Goal: Task Accomplishment & Management: Complete application form

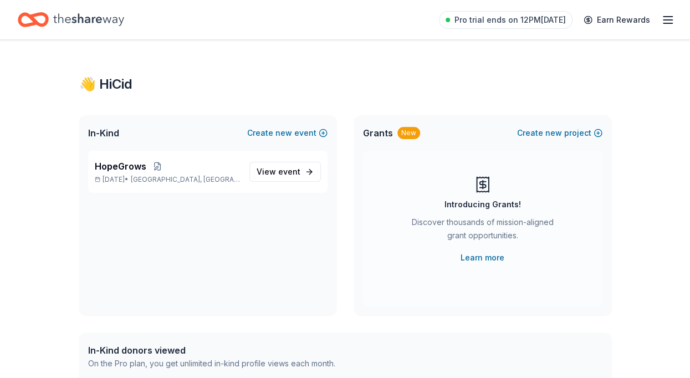
click at [95, 16] on icon "Home" at bounding box center [88, 19] width 71 height 23
click at [86, 12] on icon "Home" at bounding box center [88, 19] width 71 height 23
click at [286, 173] on span "event" at bounding box center [289, 171] width 22 height 9
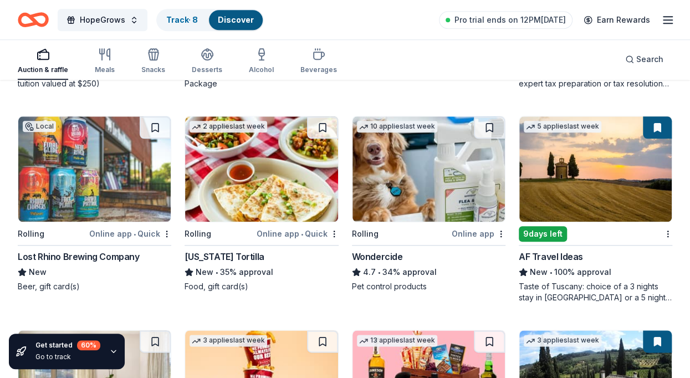
scroll to position [516, 0]
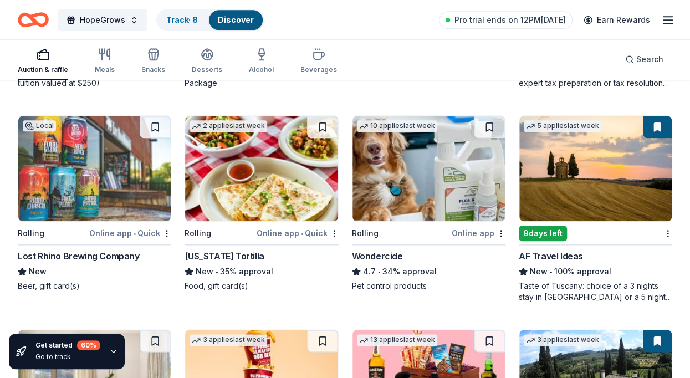
click at [326, 281] on div "Food, gift card(s)" at bounding box center [260, 285] width 153 height 11
drag, startPoint x: 355, startPoint y: 169, endPoint x: 417, endPoint y: 20, distance: 161.4
click at [492, 6] on div "HopeGrows Track · 8 Discover Pro trial ends on 12PM, 8/29 Earn Rewards" at bounding box center [345, 19] width 690 height 39
click at [425, 38] on div "HopeGrows Track · 8 Discover Pro trial ends on 12PM, 8/29 Earn Rewards" at bounding box center [345, 19] width 690 height 39
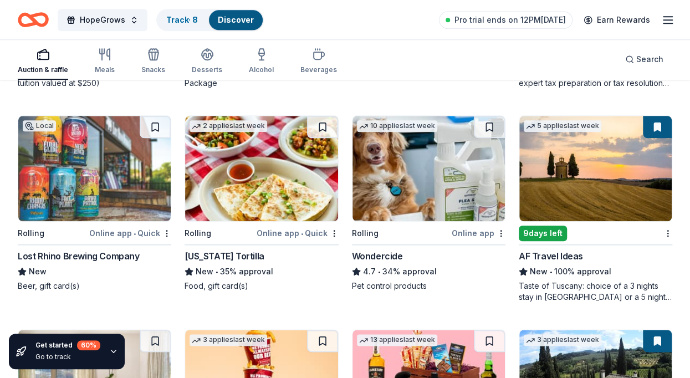
click at [414, 61] on div "Auction & raffle Meals Snacks Desserts Alcohol Beverages Search" at bounding box center [345, 59] width 654 height 41
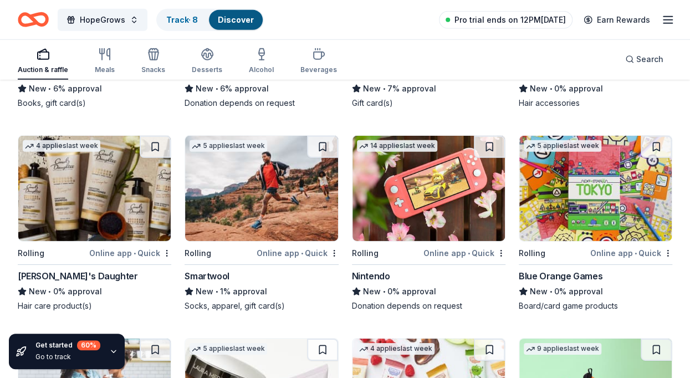
scroll to position [7761, 0]
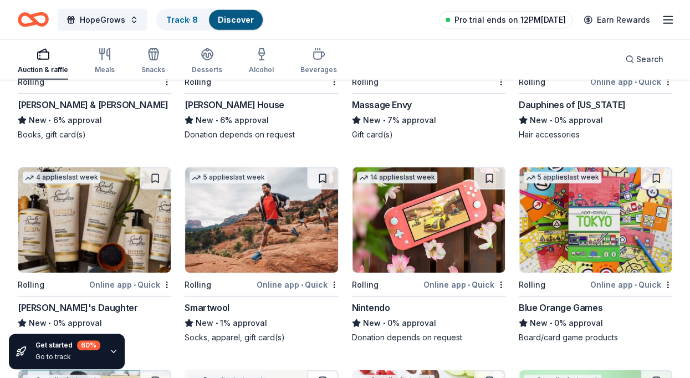
click at [524, 15] on span "Pro trial ends on 12PM[DATE]" at bounding box center [509, 19] width 111 height 13
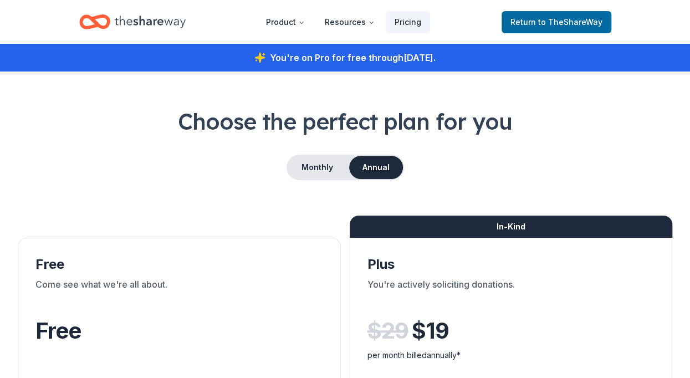
click at [168, 23] on icon "Home" at bounding box center [150, 22] width 71 height 23
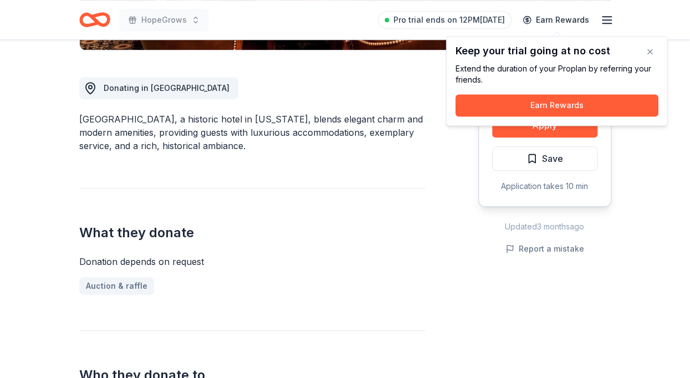
scroll to position [287, 0]
click at [654, 52] on button "button" at bounding box center [650, 51] width 22 height 22
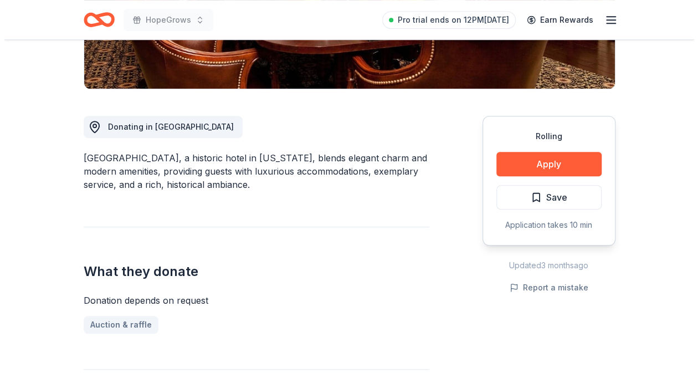
scroll to position [250, 0]
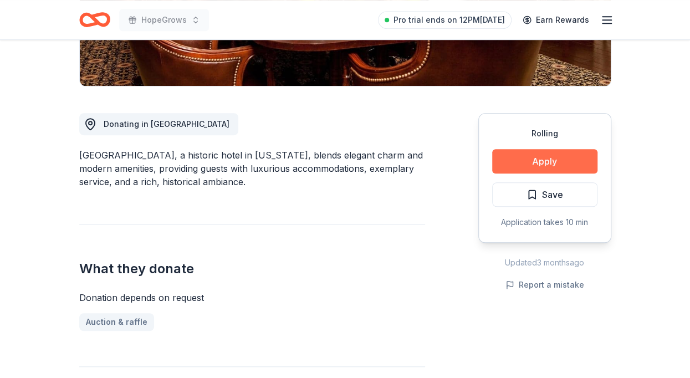
click at [534, 152] on button "Apply" at bounding box center [544, 161] width 105 height 24
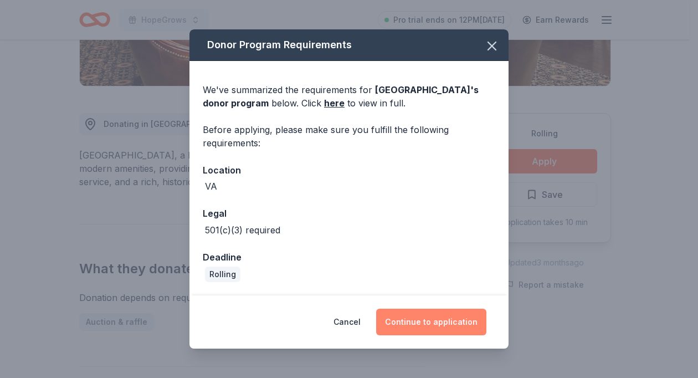
click at [421, 332] on button "Continue to application" at bounding box center [431, 322] width 110 height 27
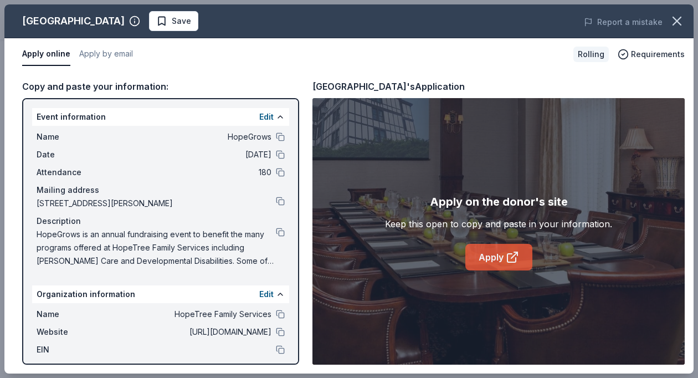
click at [493, 249] on link "Apply" at bounding box center [498, 257] width 67 height 27
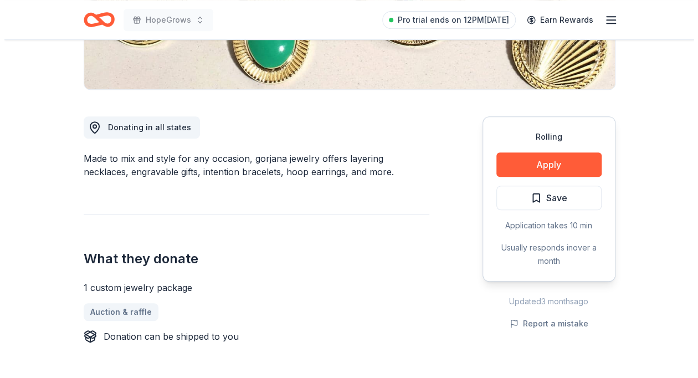
scroll to position [388, 0]
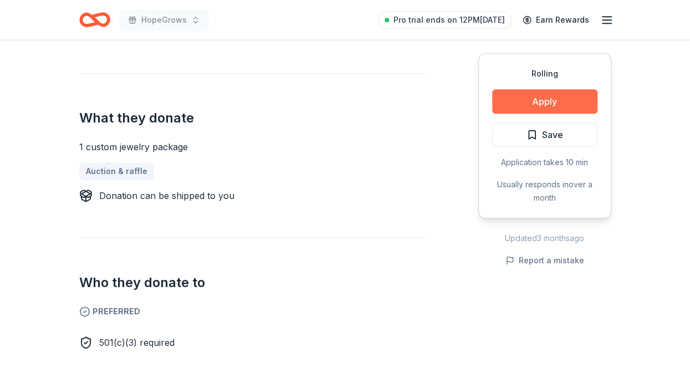
click at [513, 100] on button "Apply" at bounding box center [544, 101] width 105 height 24
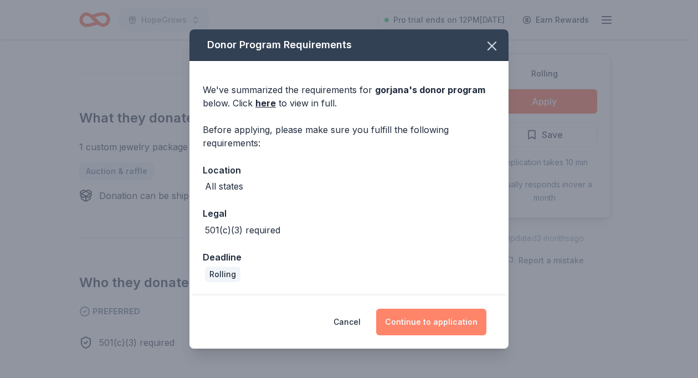
click at [430, 316] on button "Continue to application" at bounding box center [431, 322] width 110 height 27
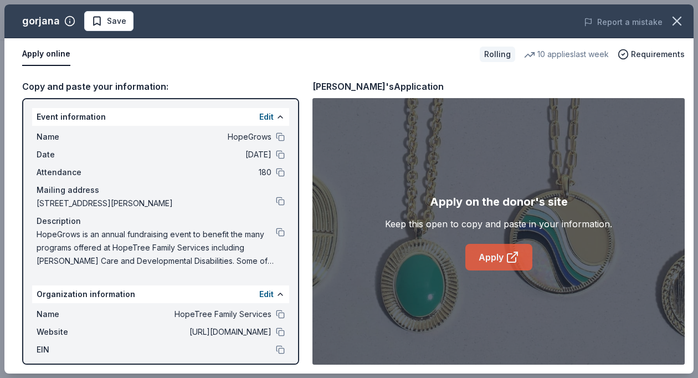
click at [488, 260] on link "Apply" at bounding box center [498, 257] width 67 height 27
drag, startPoint x: 319, startPoint y: 84, endPoint x: 393, endPoint y: 81, distance: 74.3
click at [389, 81] on div "gorjana's Application" at bounding box center [377, 86] width 131 height 14
drag, startPoint x: 406, startPoint y: 85, endPoint x: 307, endPoint y: 87, distance: 98.6
click at [307, 87] on div "Copy and paste your information: Event information Edit Name HopeGrows Date 09/…" at bounding box center [348, 221] width 689 height 303
